Goal: Task Accomplishment & Management: Manage account settings

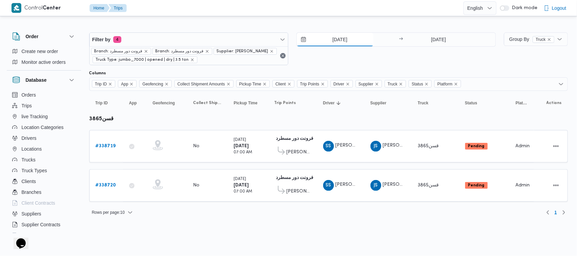
click at [340, 43] on input "[DATE]" at bounding box center [335, 40] width 77 height 14
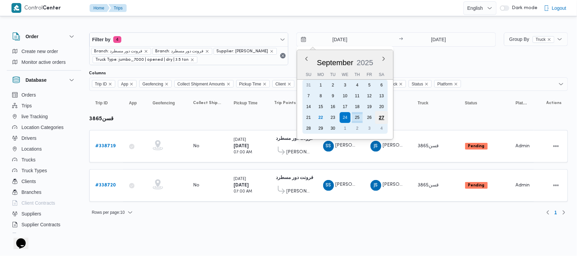
click at [379, 112] on div "27" at bounding box center [381, 117] width 13 height 13
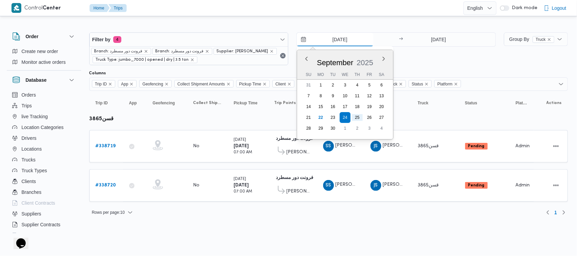
type input "27/9/2025"
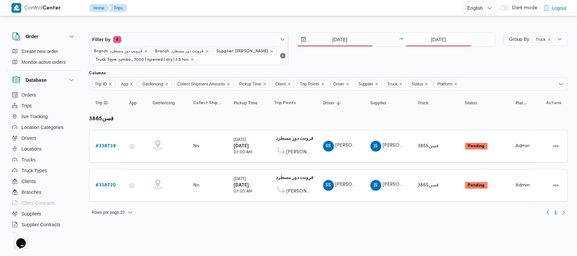
click at [443, 36] on input "[DATE]" at bounding box center [438, 40] width 67 height 14
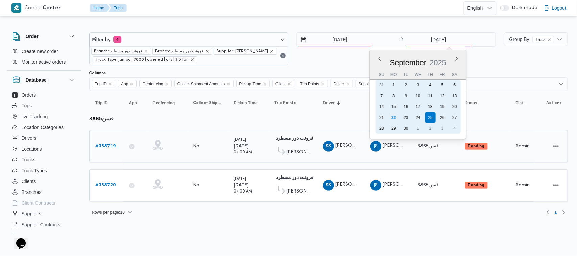
click at [452, 119] on div "27" at bounding box center [454, 117] width 11 height 11
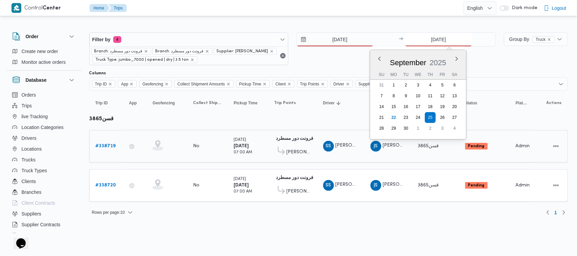
type input "27/9/2025"
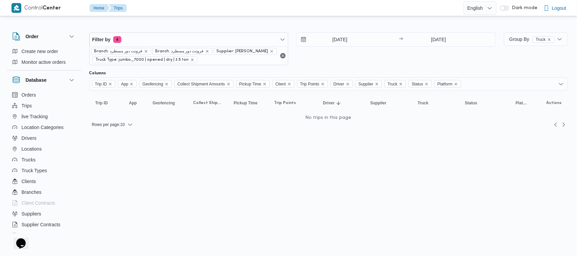
click at [395, 61] on div "27/9/2025 → 27/9/2025" at bounding box center [395, 48] width 199 height 33
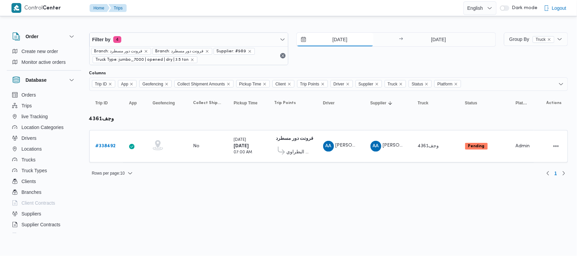
click at [333, 45] on input "[DATE]" at bounding box center [335, 40] width 77 height 14
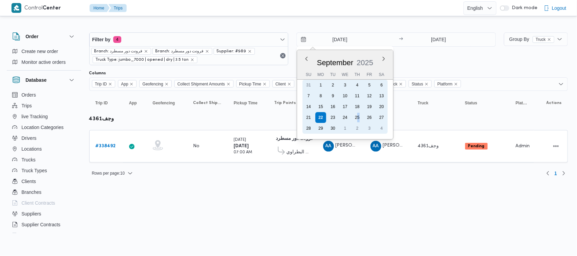
click at [357, 119] on div "25" at bounding box center [357, 117] width 11 height 11
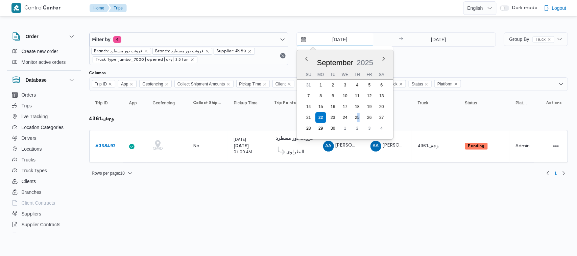
type input "[DATE]"
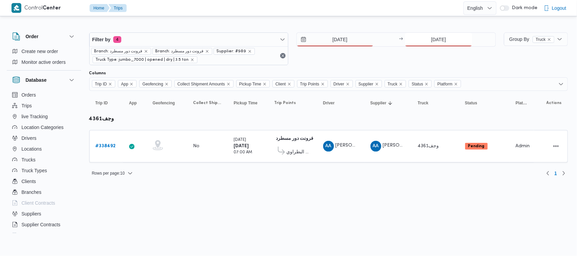
click at [445, 38] on input "[DATE]" at bounding box center [438, 40] width 67 height 14
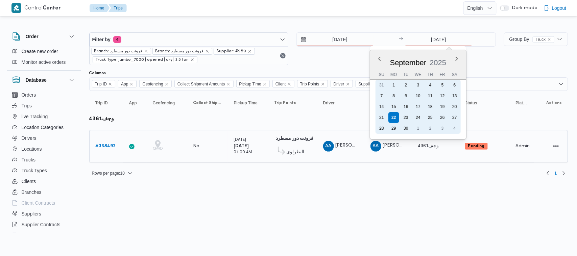
click at [429, 119] on div "25" at bounding box center [430, 117] width 11 height 11
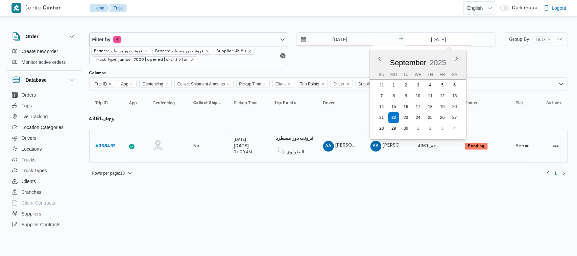
type input "[DATE]"
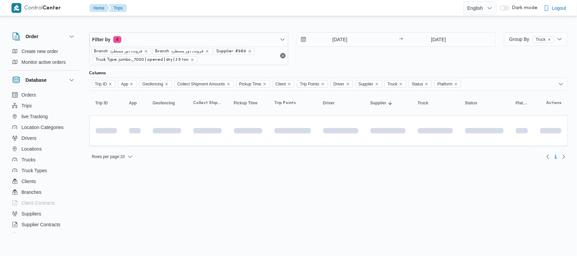
click at [422, 69] on div "Filter by 4 Branch: فرونت دور مسطرد Branch: فرونت دور مسطرد Supplier: #989 Truc…" at bounding box center [292, 48] width 414 height 41
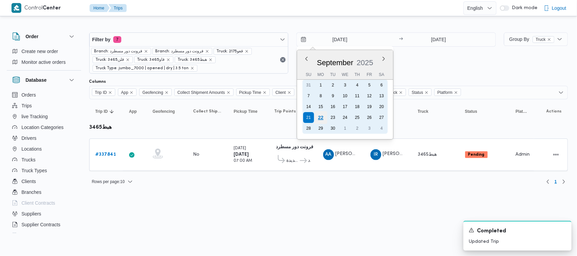
click at [324, 117] on div "22" at bounding box center [320, 117] width 13 height 13
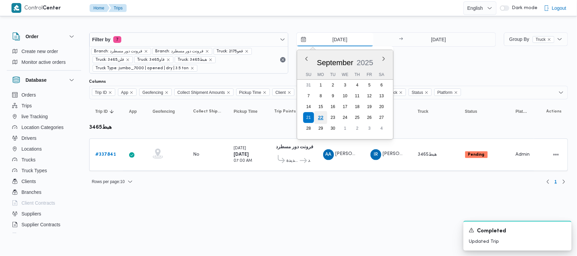
type input "[DATE]"
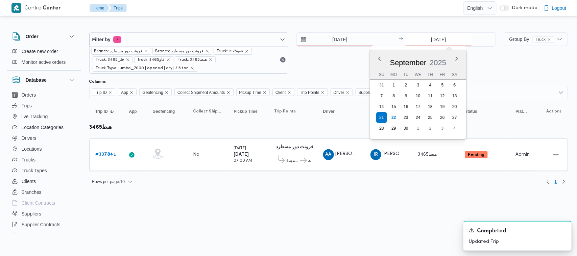
click at [431, 39] on input "21/9/2025" at bounding box center [438, 40] width 67 height 14
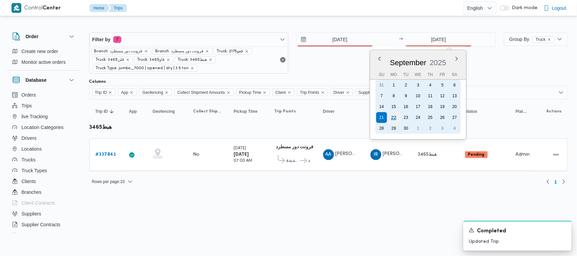
click at [395, 114] on div "22" at bounding box center [393, 117] width 13 height 13
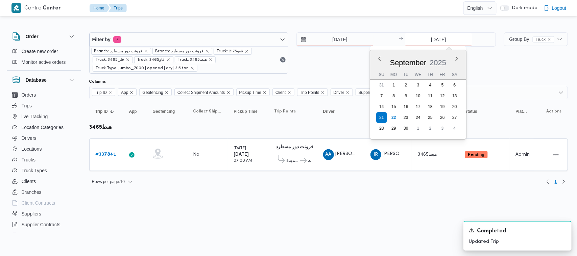
type input "[DATE]"
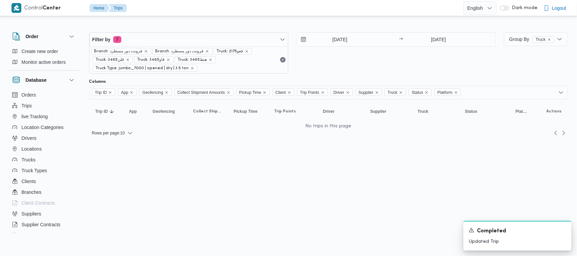
click at [272, 229] on html "Control Center Home Trips English عربي Dark mode Logout Order Create new order …" at bounding box center [288, 128] width 577 height 256
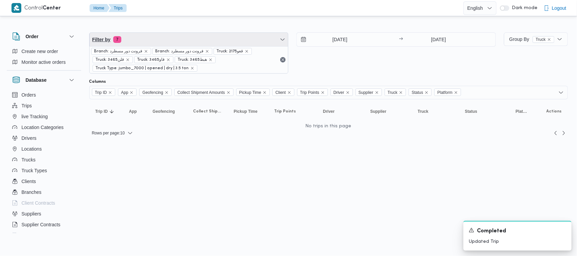
click at [178, 38] on span "Filter by 7" at bounding box center [189, 40] width 199 height 14
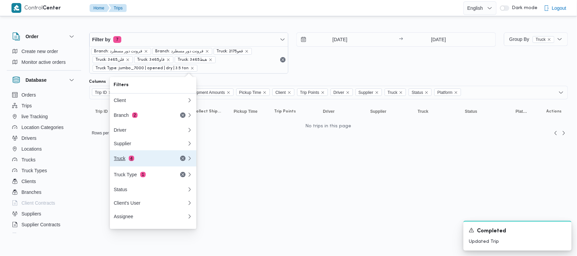
click at [153, 156] on button "Truck 4" at bounding box center [153, 158] width 86 height 16
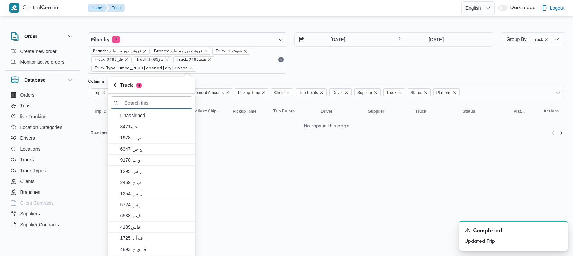
paste input "3853"
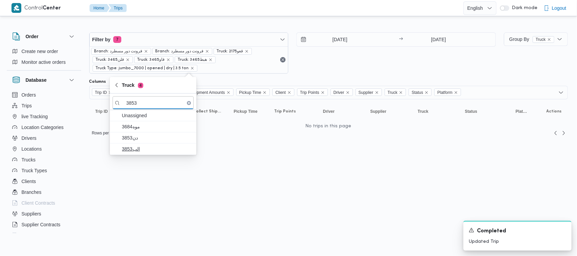
type input "3853"
click at [149, 151] on span "الب3853" at bounding box center [157, 149] width 70 height 8
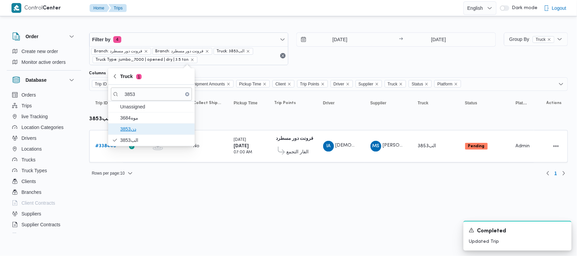
click at [130, 126] on span "دن3853" at bounding box center [155, 129] width 70 height 8
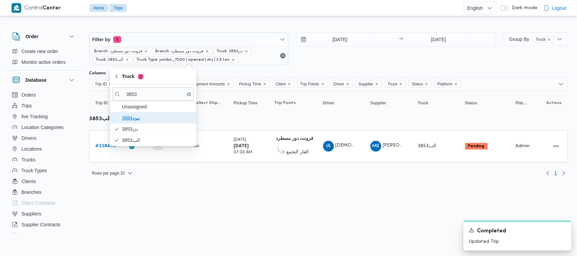
click at [129, 122] on span "موه3684" at bounding box center [157, 118] width 70 height 8
click at [98, 144] on b "# 338440" at bounding box center [106, 146] width 21 height 4
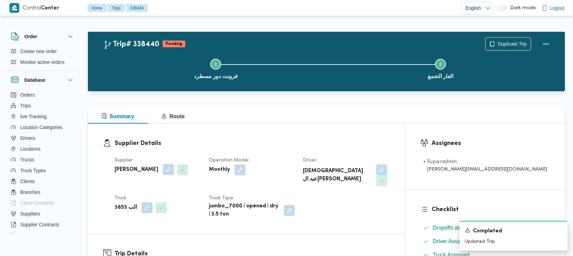
click at [174, 166] on button "button" at bounding box center [168, 169] width 11 height 11
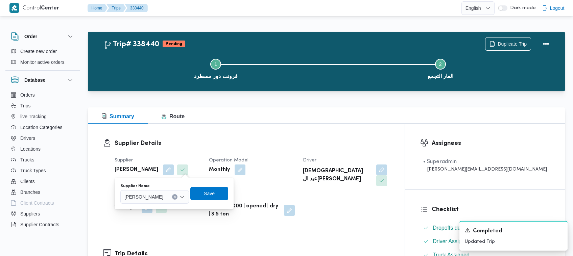
click at [163, 193] on span "محمد صلاح عبداللطيف الشريف" at bounding box center [143, 196] width 39 height 7
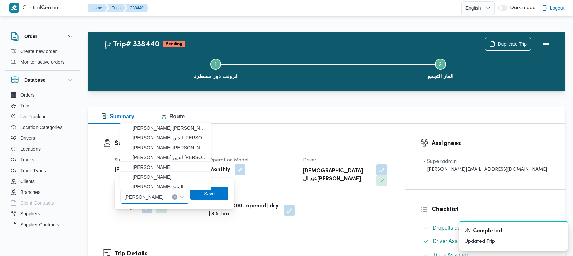
paste input "طارق عبدالنبي"
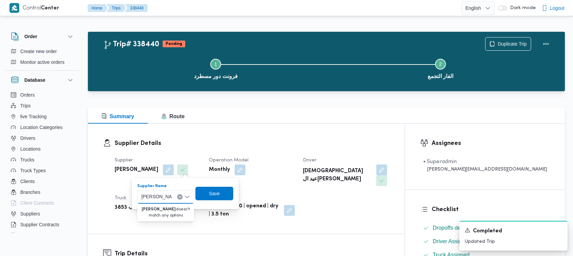
drag, startPoint x: 151, startPoint y: 195, endPoint x: 127, endPoint y: 198, distance: 24.8
type input "طارق عبد"
click at [158, 205] on span "طارق عبدالنبى على جبل" at bounding box center [169, 209] width 34 height 8
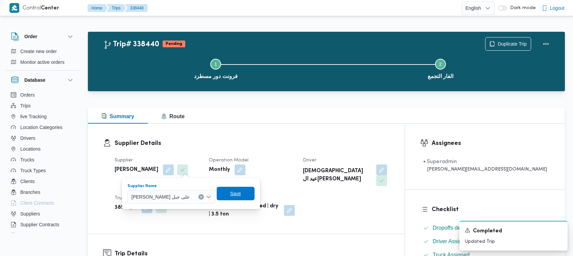
click at [230, 194] on span "Save" at bounding box center [235, 194] width 11 height 8
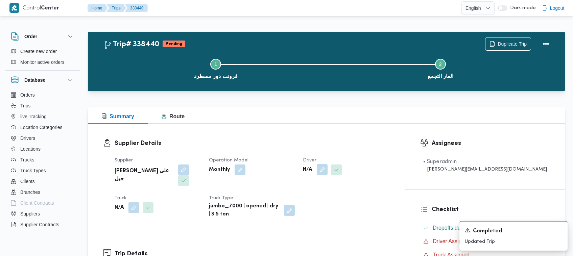
click at [372, 168] on div "N/A" at bounding box center [345, 170] width 87 height 12
drag, startPoint x: 351, startPoint y: 171, endPoint x: 349, endPoint y: 174, distance: 3.8
click at [327, 171] on button "button" at bounding box center [322, 169] width 11 height 11
click at [330, 195] on div "Search" at bounding box center [335, 197] width 51 height 14
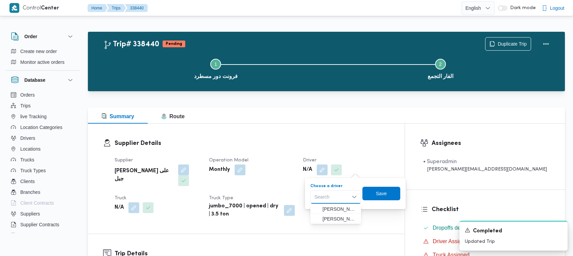
paste input "طارق عبدالنبي"
drag, startPoint x: 324, startPoint y: 197, endPoint x: 301, endPoint y: 197, distance: 23.0
click at [302, 197] on div "You are in a dialog. To close this dialog, hit escape. Choose a driver طارق عبد…" at bounding box center [355, 193] width 107 height 31
type input "طارق ع"
click at [326, 207] on span "طارق عبدالنبى على جبل" at bounding box center [339, 209] width 34 height 8
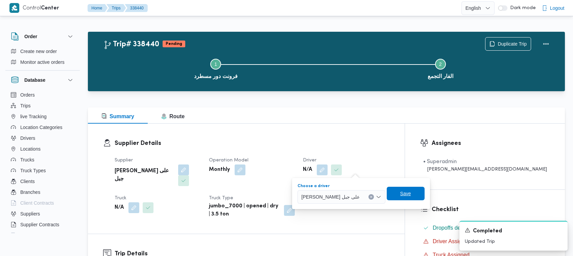
click at [389, 190] on span "Save" at bounding box center [405, 194] width 38 height 14
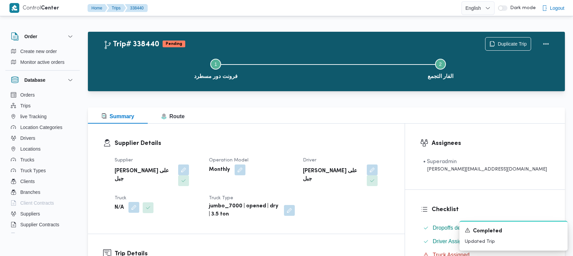
click at [134, 202] on button "button" at bounding box center [133, 207] width 11 height 11
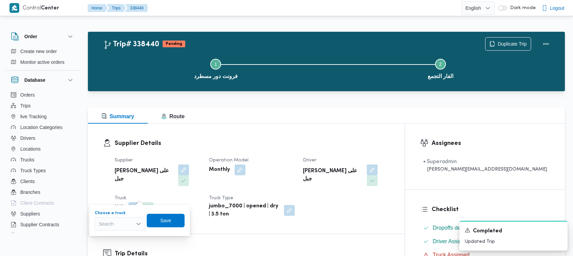
drag, startPoint x: 128, startPoint y: 225, endPoint x: 127, endPoint y: 230, distance: 5.8
click at [127, 225] on div "Search" at bounding box center [120, 224] width 51 height 14
click at [118, 202] on span "ابم7349 | null" at bounding box center [124, 202] width 34 height 8
click at [159, 222] on span "Save" at bounding box center [169, 220] width 38 height 14
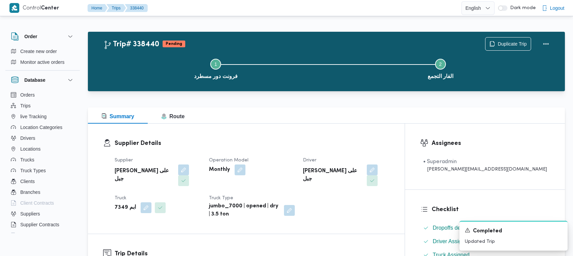
click at [149, 170] on b "طارق عبدالنبى على جبل" at bounding box center [144, 175] width 59 height 16
click at [150, 170] on b "طارق عبدالنبى على جبل" at bounding box center [144, 175] width 59 height 16
copy div "طارق عبدالنبى على جبل"
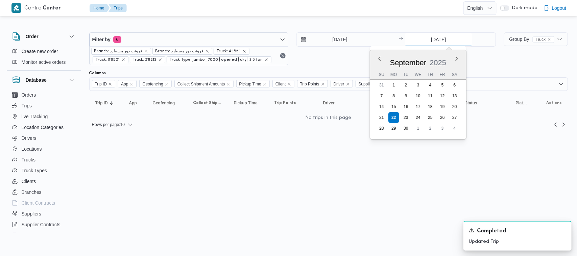
click at [445, 35] on input "[DATE]" at bounding box center [438, 40] width 67 height 14
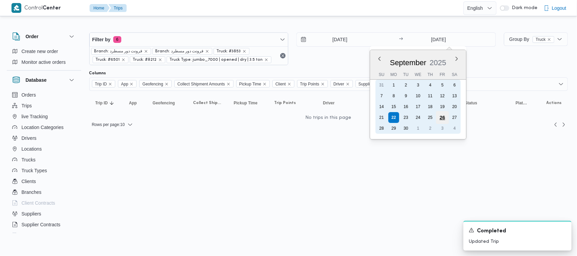
click at [446, 117] on div "26" at bounding box center [442, 117] width 13 height 13
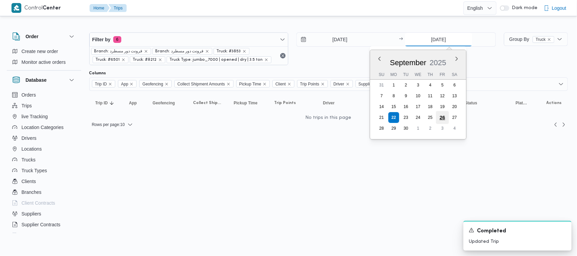
type input "26/9/2025"
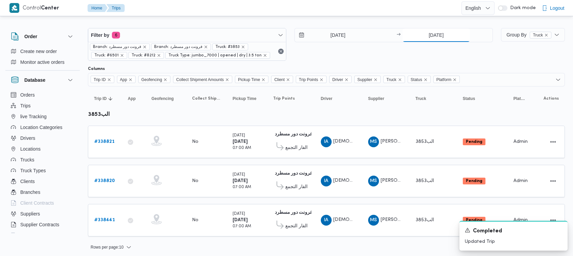
scroll to position [6, 0]
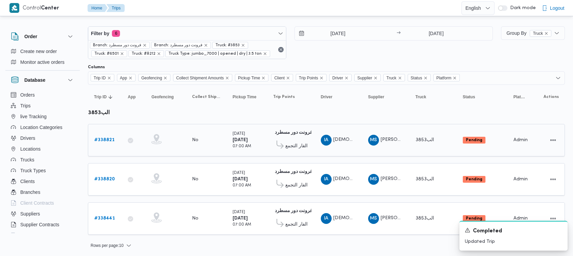
click at [110, 139] on b "# 338821" at bounding box center [104, 140] width 20 height 4
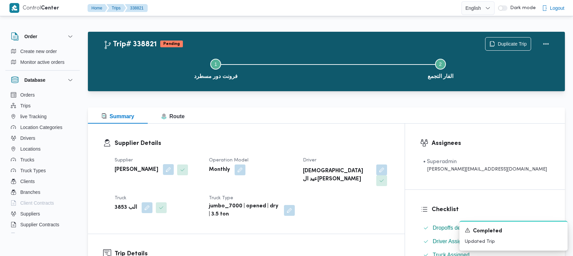
click at [174, 172] on button "button" at bounding box center [168, 169] width 11 height 11
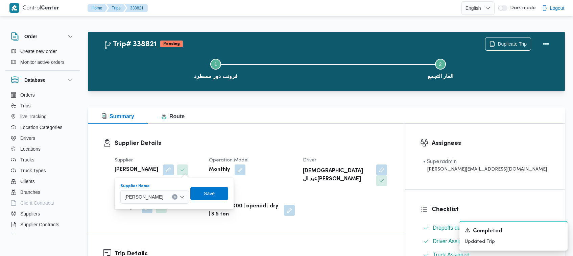
click at [163, 196] on span "محمد صلاح عبداللطيف الشريف" at bounding box center [143, 196] width 39 height 7
paste input "طارق عبدالنبى على جبل"
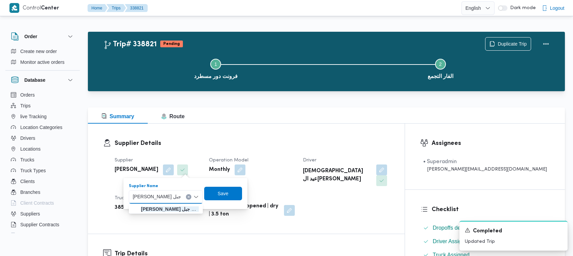
type input "طارق عبدالنبى على جبل"
drag, startPoint x: 156, startPoint y: 207, endPoint x: 152, endPoint y: 209, distance: 4.2
click at [152, 209] on mark "طارق عبدالنبى على جبل" at bounding box center [170, 208] width 59 height 5
click at [235, 197] on span "Save" at bounding box center [236, 193] width 38 height 14
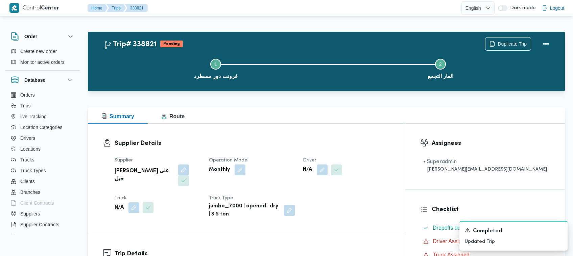
click at [376, 168] on div "N/A" at bounding box center [345, 170] width 87 height 12
click at [327, 173] on button "button" at bounding box center [322, 169] width 11 height 11
click at [325, 199] on div "Search" at bounding box center [335, 197] width 51 height 14
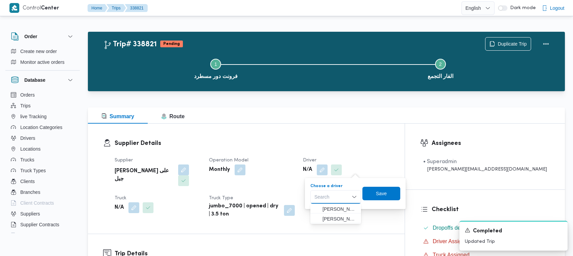
paste input "طارق عبدالنبى على جبل"
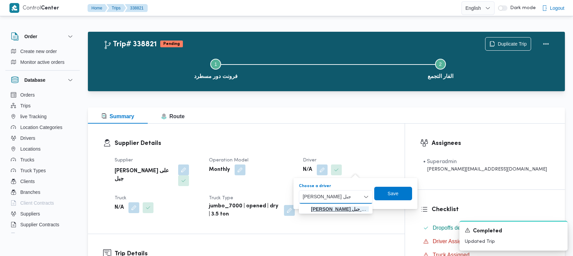
type input "طارق عبدالنبى على جبل"
click at [330, 207] on mark "طارق عبدالنبى على جبل" at bounding box center [340, 208] width 59 height 5
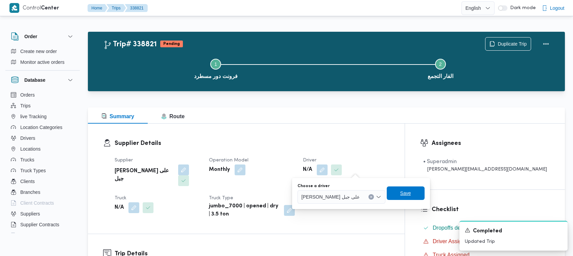
click at [386, 197] on span "Save" at bounding box center [405, 193] width 38 height 14
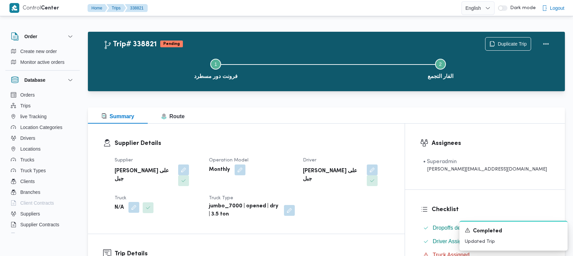
drag, startPoint x: 133, startPoint y: 193, endPoint x: 134, endPoint y: 198, distance: 5.9
click at [133, 202] on button "button" at bounding box center [133, 207] width 11 height 11
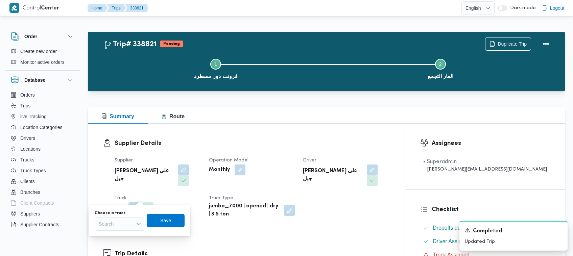
click at [130, 219] on div "Search" at bounding box center [120, 224] width 51 height 14
drag, startPoint x: 119, startPoint y: 200, endPoint x: 136, endPoint y: 212, distance: 20.8
click at [120, 199] on span "ابم7349 | null" at bounding box center [124, 202] width 34 height 8
click at [162, 221] on span "Save" at bounding box center [169, 220] width 38 height 14
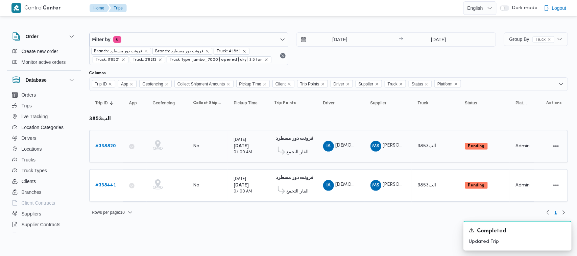
click at [106, 147] on b "# 338820" at bounding box center [106, 146] width 21 height 4
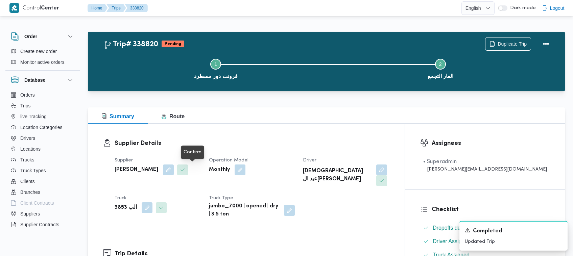
click at [186, 166] on span at bounding box center [181, 170] width 14 height 11
click at [174, 166] on button "button" at bounding box center [168, 169] width 11 height 11
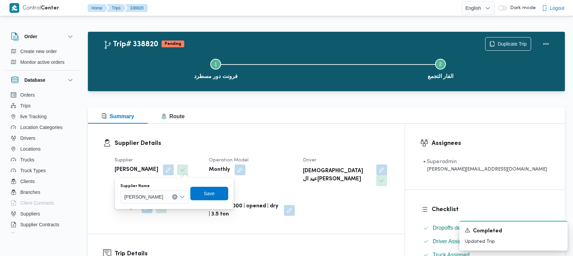
click at [165, 191] on div "محمد صلاح عبداللطيف الشريف" at bounding box center [154, 197] width 69 height 14
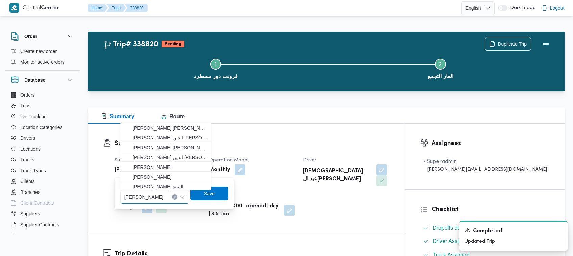
paste input "طارق عبدالنبى على جبل"
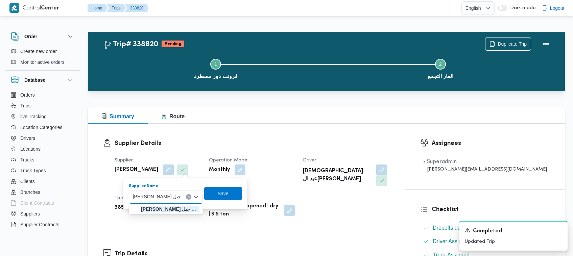
type input "طارق عبدالنبى على جبل"
click at [150, 208] on mark "طارق عبدالنبى على جبل" at bounding box center [170, 208] width 59 height 5
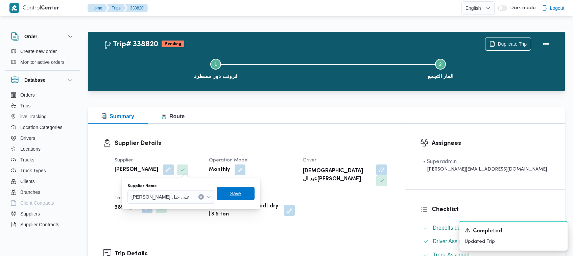
click at [217, 198] on span "Save" at bounding box center [236, 194] width 38 height 14
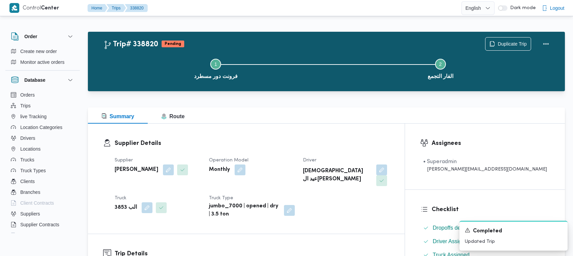
click at [382, 170] on div "اسلام عيد السيد محمد" at bounding box center [345, 175] width 87 height 23
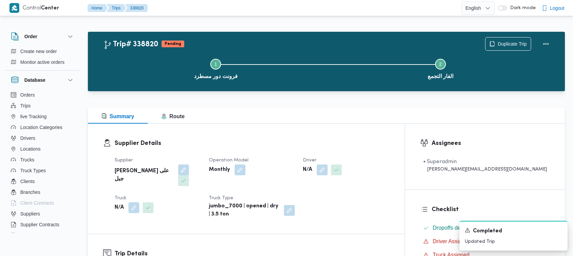
click at [342, 170] on span at bounding box center [334, 170] width 14 height 11
click at [327, 169] on button "button" at bounding box center [322, 169] width 11 height 11
click at [337, 200] on div "Search" at bounding box center [335, 197] width 51 height 14
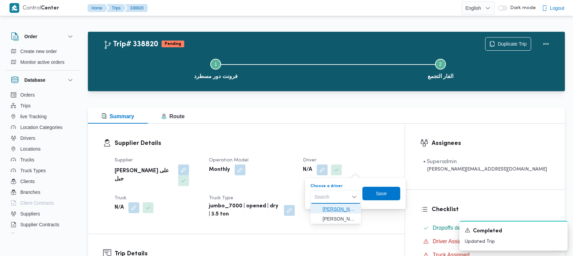
click at [338, 210] on span "طارق عبدالنبى على جبل" at bounding box center [339, 209] width 34 height 8
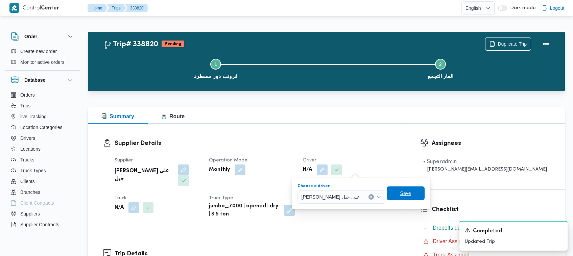
click at [388, 197] on span "Save" at bounding box center [405, 193] width 38 height 14
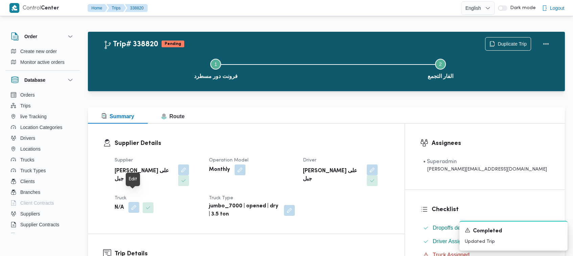
click at [129, 202] on button "button" at bounding box center [133, 207] width 11 height 11
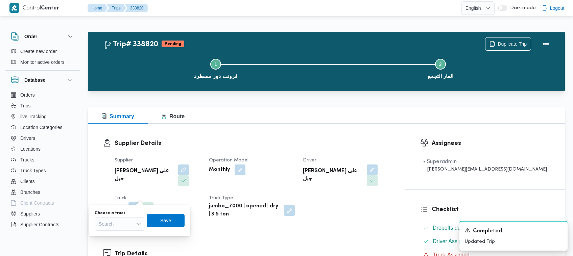
click at [123, 232] on div "You are in a dialog. To close this dialog, hit escape. Choose a truck Search Sa…" at bounding box center [139, 220] width 101 height 31
click at [121, 226] on div "Search" at bounding box center [120, 224] width 51 height 14
click at [122, 201] on span "ابم7349 | null" at bounding box center [124, 202] width 34 height 8
click at [168, 216] on span "Save" at bounding box center [169, 220] width 38 height 14
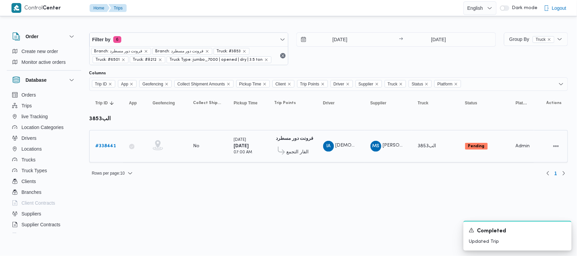
click at [104, 142] on div "# 338441" at bounding box center [106, 147] width 27 height 14
click at [110, 145] on b "# 338441" at bounding box center [106, 146] width 21 height 4
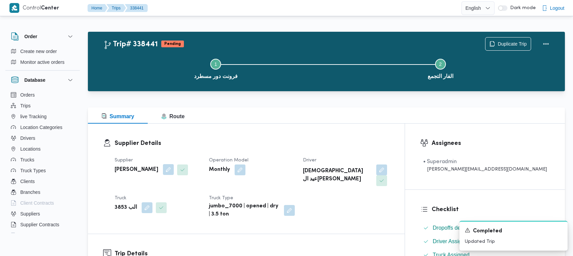
click at [174, 171] on button "button" at bounding box center [168, 169] width 11 height 11
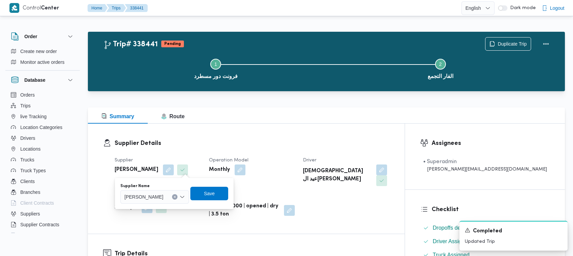
click at [175, 193] on div "محمد صلاح عبداللطيف الشريف" at bounding box center [154, 197] width 69 height 14
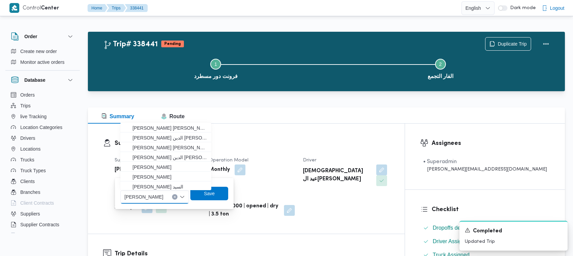
paste input "طارق عبدالنبى على جبل"
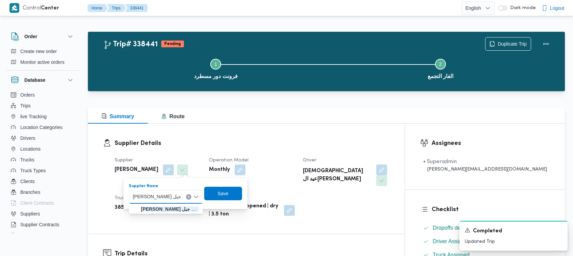
type input "طارق عبدالنبى على جبل"
click at [163, 209] on mark "طارق عبدالنبى على جبل" at bounding box center [170, 208] width 59 height 5
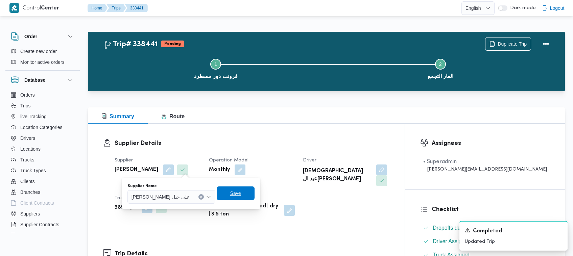
drag, startPoint x: 234, startPoint y: 195, endPoint x: 287, endPoint y: 190, distance: 53.2
click at [235, 195] on span "Save" at bounding box center [236, 193] width 38 height 14
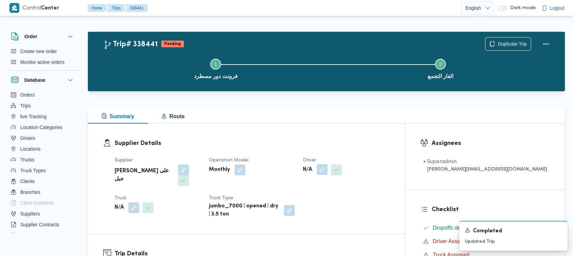
click at [327, 172] on button "button" at bounding box center [322, 169] width 11 height 11
click at [322, 199] on div "Search" at bounding box center [335, 197] width 51 height 14
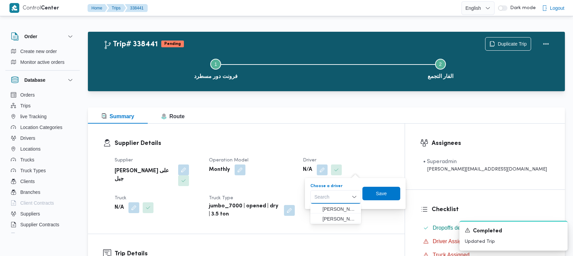
paste input "طارق عبدالنبى على جبل"
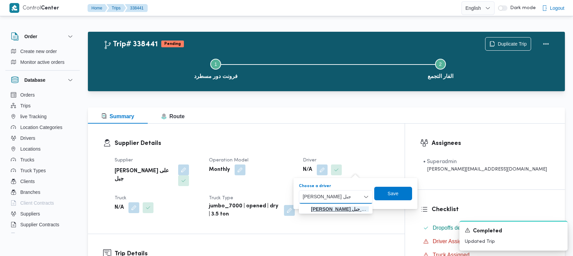
type input "طارق عبدالنبى على جبل"
click at [328, 210] on mark "طارق عبدالنبى على جبل" at bounding box center [340, 208] width 59 height 5
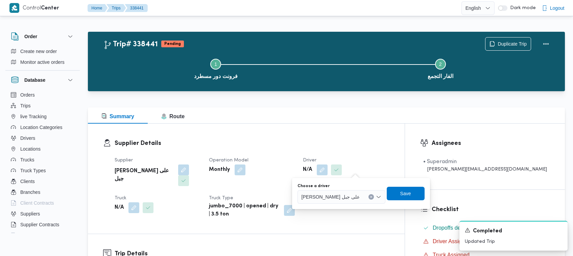
drag, startPoint x: 391, startPoint y: 201, endPoint x: 377, endPoint y: 199, distance: 14.7
click at [391, 200] on div "Choose a driver طارق عبدالنبى على جبل Save" at bounding box center [361, 194] width 128 height 22
click at [387, 189] on span "Save" at bounding box center [405, 193] width 38 height 14
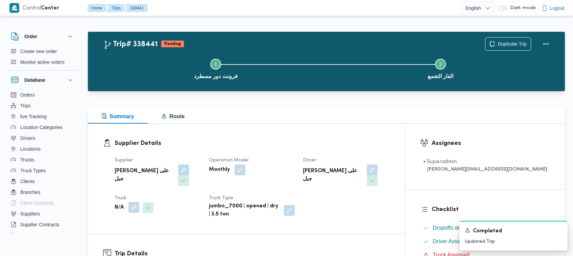
click at [134, 202] on button "button" at bounding box center [133, 207] width 11 height 11
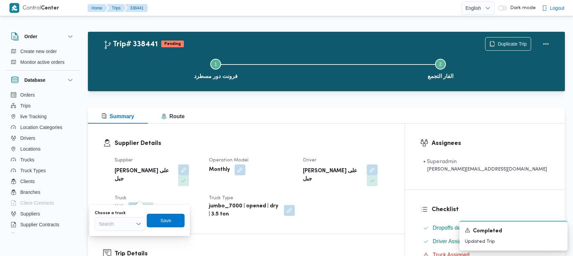
click at [131, 227] on div "Search" at bounding box center [120, 224] width 51 height 14
click at [123, 199] on span "ابم7349 | null" at bounding box center [124, 202] width 34 height 8
click at [169, 225] on span "Save" at bounding box center [169, 220] width 38 height 14
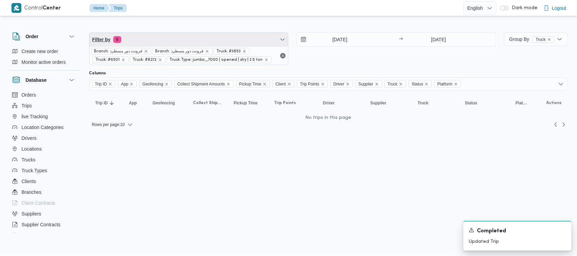
click at [209, 43] on span "Filter by 6" at bounding box center [189, 40] width 199 height 14
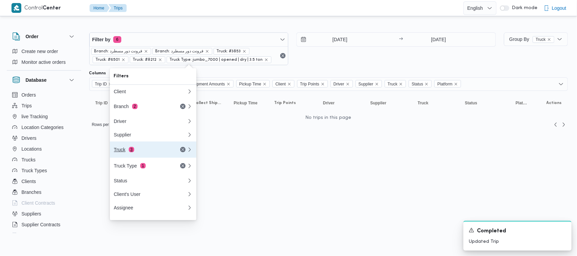
click at [143, 152] on div "Truck 3" at bounding box center [142, 149] width 57 height 5
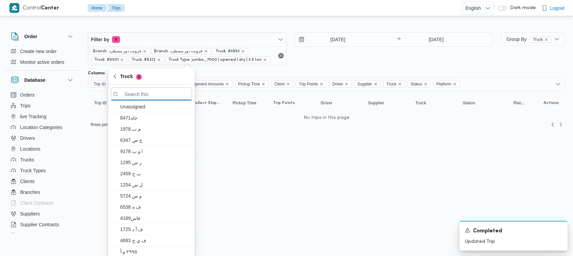
paste input "رمط497"
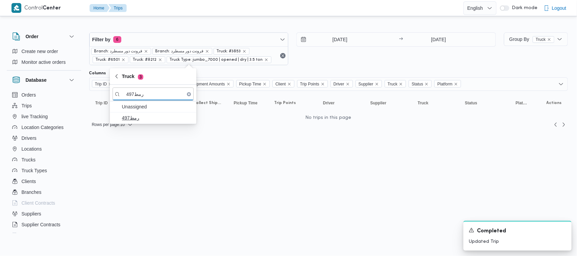
type input "رمط497"
click at [132, 119] on span "رمط497" at bounding box center [157, 118] width 70 height 8
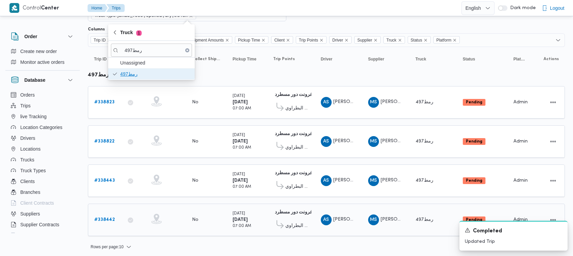
scroll to position [45, 0]
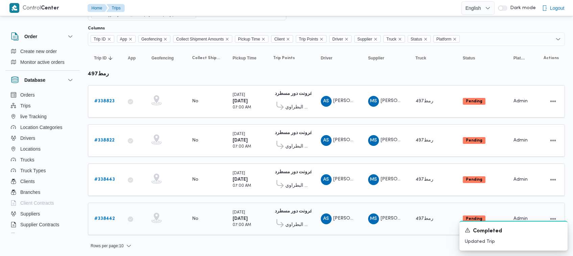
click at [108, 217] on b "# 338442" at bounding box center [104, 219] width 21 height 4
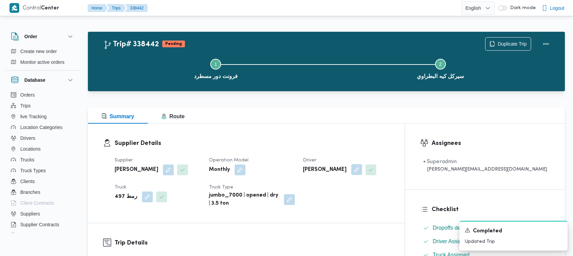
click at [362, 171] on button "button" at bounding box center [356, 169] width 11 height 11
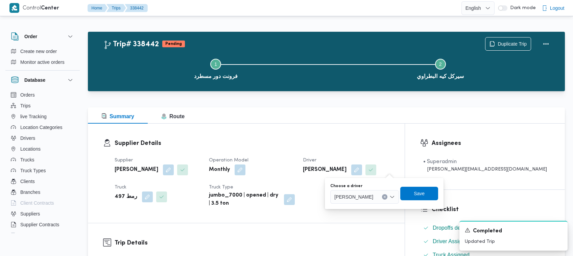
drag, startPoint x: 377, startPoint y: 188, endPoint x: 370, endPoint y: 194, distance: 8.4
click at [373, 192] on div "Choose a driver احمد سعيد محمد طير البر" at bounding box center [364, 193] width 69 height 20
click at [368, 196] on span "احمد سعيد محمد طير البر" at bounding box center [353, 196] width 39 height 7
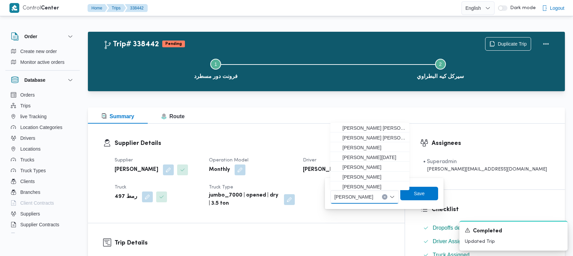
paste input "اسلام عصام"
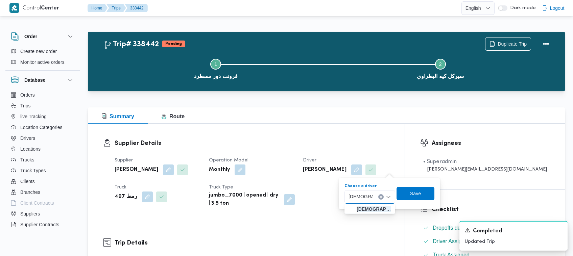
type input "اسلام عصام"
click at [342, 205] on div "You are in a dialog. To close this dialog, hit escape. Choose a driver اسلام عص…" at bounding box center [389, 193] width 101 height 31
click at [383, 193] on div "اسلام عصام اسلام عصام" at bounding box center [369, 197] width 51 height 14
click at [372, 205] on span "اسلام عصام محمد طير البر ابراهيم" at bounding box center [373, 209] width 34 height 8
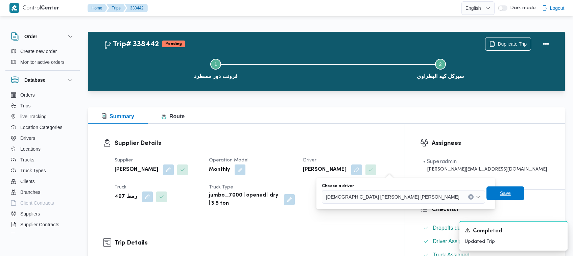
click at [486, 193] on span "Save" at bounding box center [505, 193] width 38 height 14
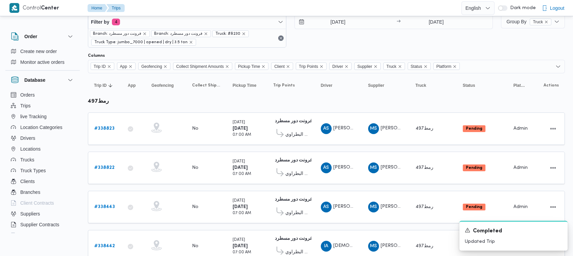
scroll to position [45, 0]
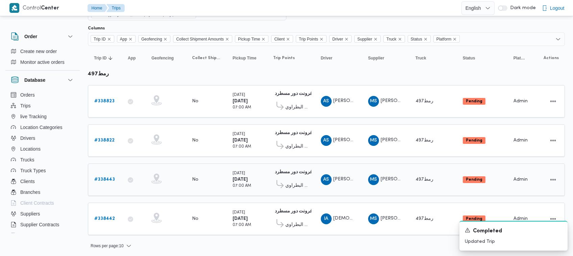
click at [111, 177] on b "# 338443" at bounding box center [104, 179] width 21 height 4
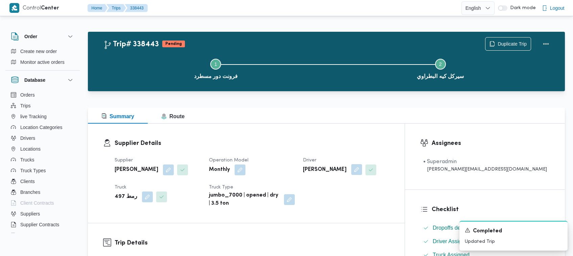
click at [362, 167] on button "button" at bounding box center [356, 169] width 11 height 11
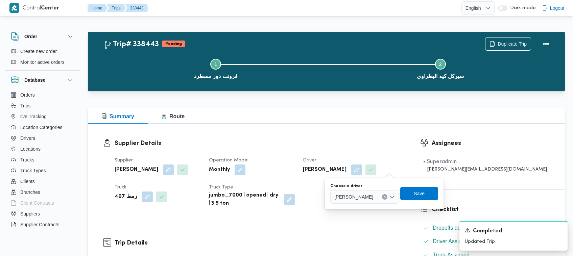
click at [373, 194] on span "احمد سعيد محمد طير البر" at bounding box center [353, 196] width 39 height 7
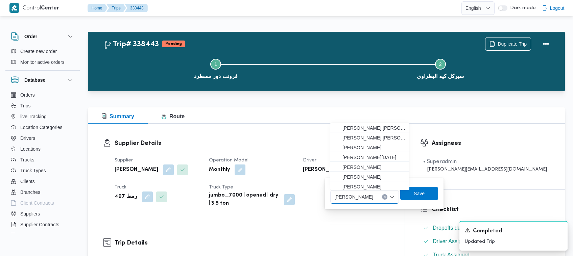
paste input "اسلام عصام"
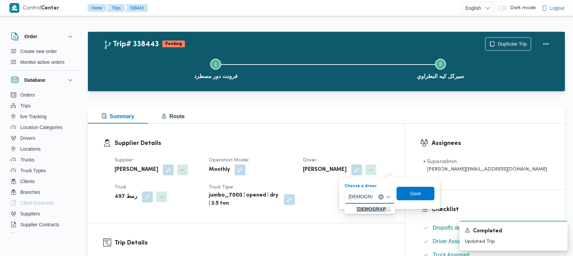
type input "اسلام عصام"
click at [379, 204] on span "اسلام عصام محمد طير البر ابراهيم" at bounding box center [369, 209] width 45 height 11
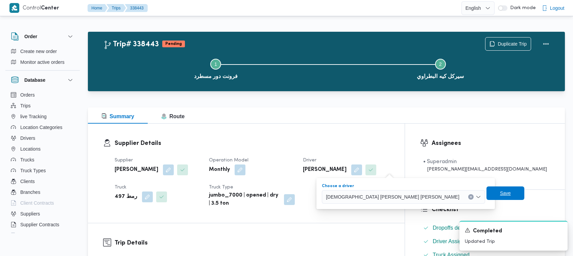
click at [486, 197] on span "Save" at bounding box center [505, 193] width 38 height 14
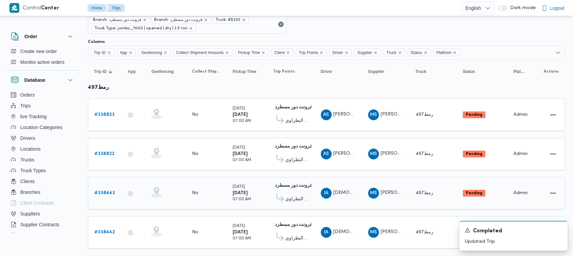
scroll to position [45, 0]
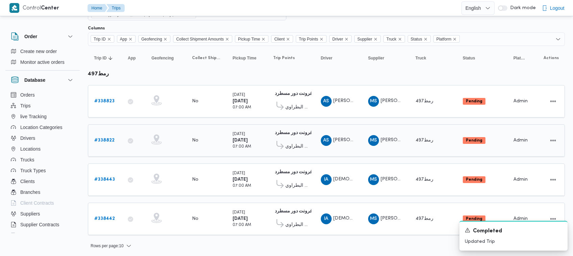
click at [107, 139] on b "# 338822" at bounding box center [104, 140] width 20 height 4
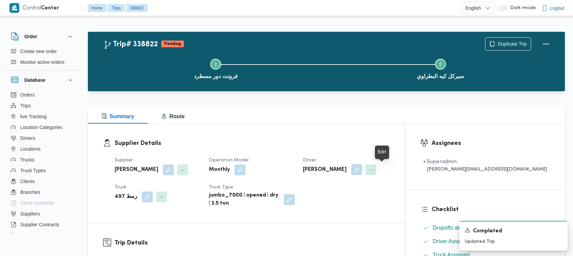
click at [362, 171] on button "button" at bounding box center [356, 169] width 11 height 11
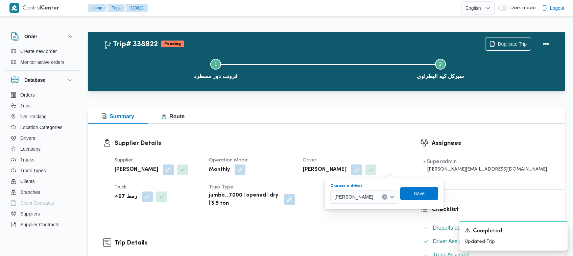
click at [370, 194] on span "احمد سعيد محمد طير البر" at bounding box center [353, 196] width 39 height 7
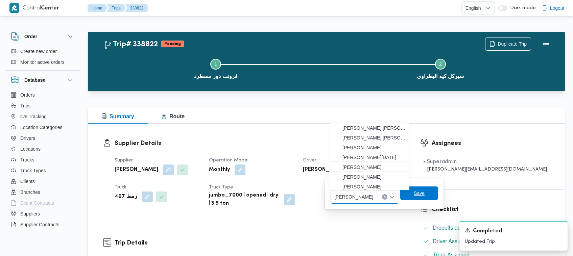
paste input "اسلام عصام"
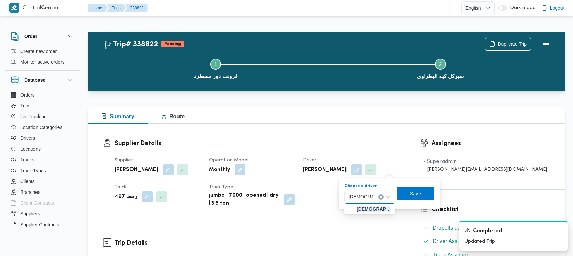
type input "اسلام عصام"
click at [382, 212] on span "اسلام عصام محمد طير البر ابراهيم" at bounding box center [373, 209] width 34 height 8
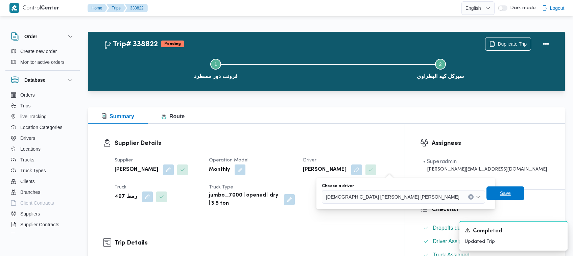
click at [486, 191] on span "Save" at bounding box center [505, 193] width 38 height 14
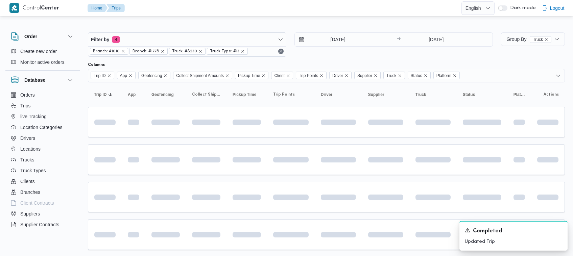
scroll to position [18, 0]
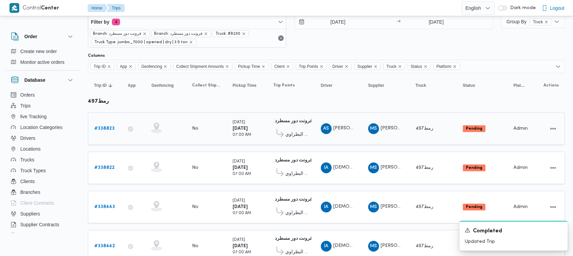
click at [106, 126] on b "# 338823" at bounding box center [104, 128] width 20 height 4
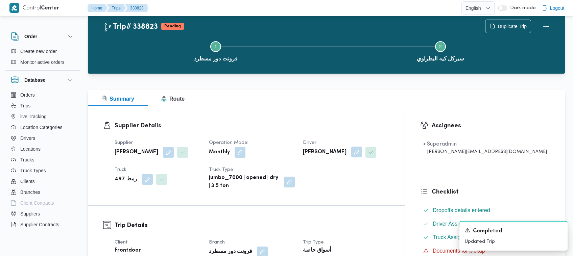
click at [362, 151] on button "button" at bounding box center [356, 152] width 11 height 11
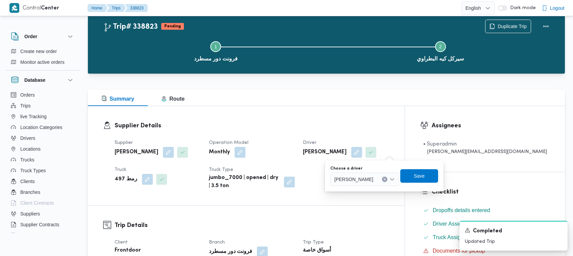
click at [366, 178] on span "احمد سعيد محمد طير البر" at bounding box center [353, 178] width 39 height 7
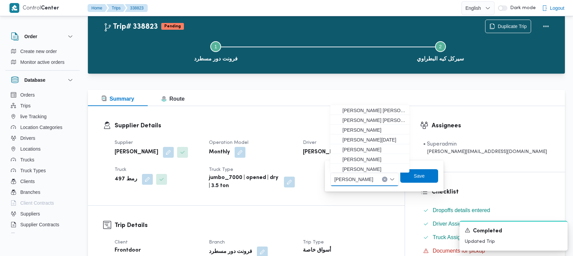
paste input "اسلام عصام"
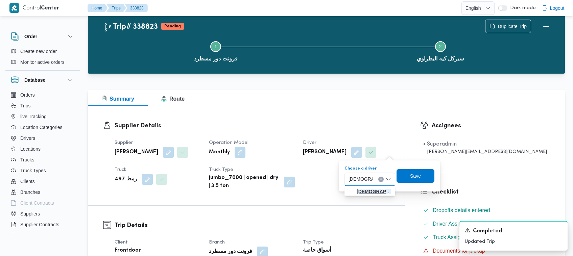
type input "اسلام عصام"
click at [345, 191] on button "اسلام عصام محمد طير البر ابراهيم" at bounding box center [369, 191] width 51 height 10
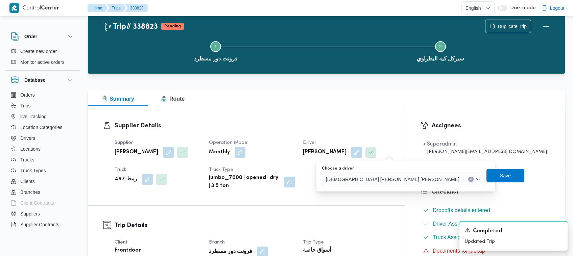
click at [500, 173] on span "Save" at bounding box center [505, 176] width 11 height 8
